Goal: Navigation & Orientation: Find specific page/section

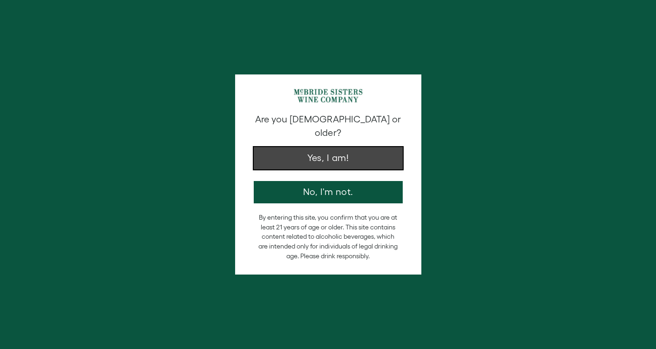
click at [314, 147] on button "Yes, I am!" at bounding box center [328, 158] width 149 height 22
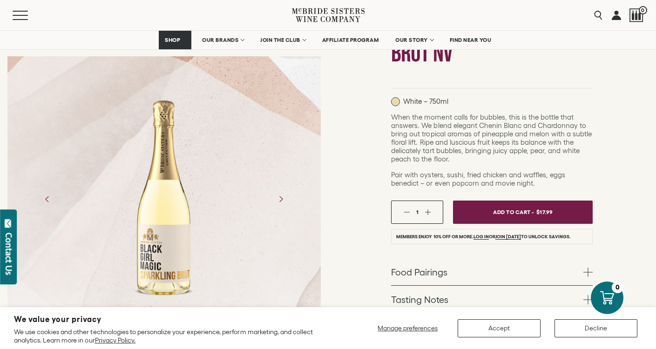
scroll to position [140, 0]
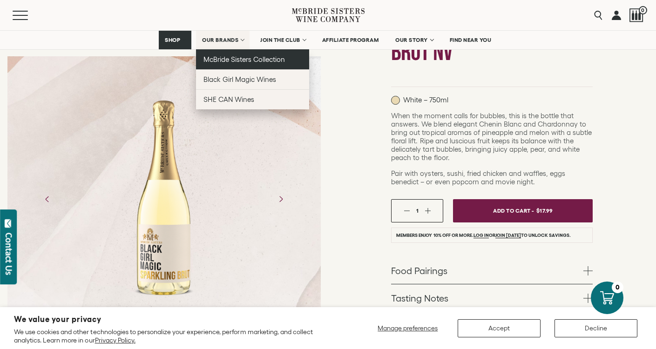
click at [228, 57] on span "McBride Sisters Collection" at bounding box center [244, 59] width 82 height 8
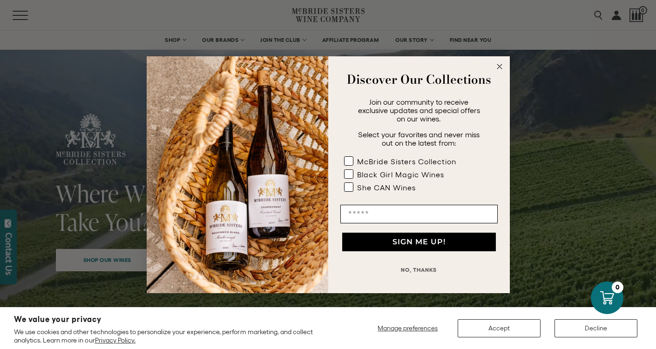
click at [500, 66] on circle "Close dialog" at bounding box center [499, 66] width 11 height 11
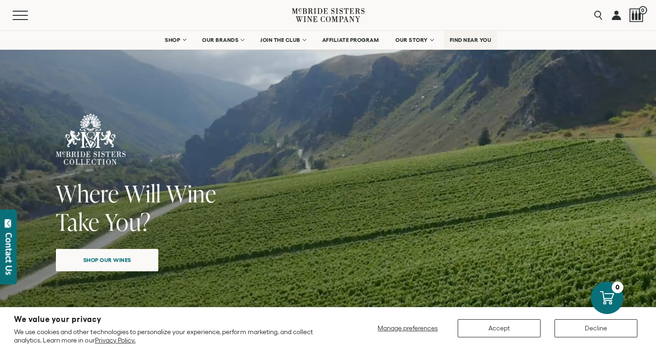
click at [473, 40] on span "FIND NEAR YOU" at bounding box center [471, 40] width 42 height 7
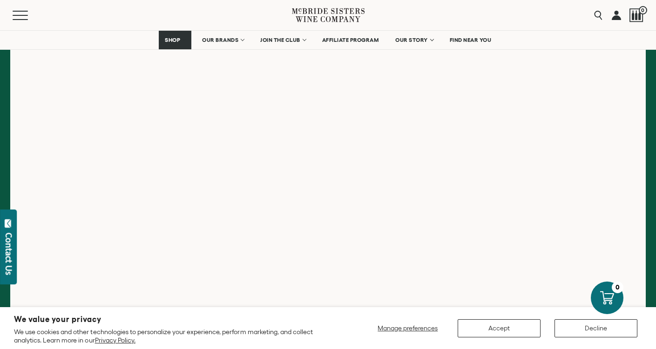
scroll to position [173, 0]
